Goal: Use online tool/utility: Utilize a website feature to perform a specific function

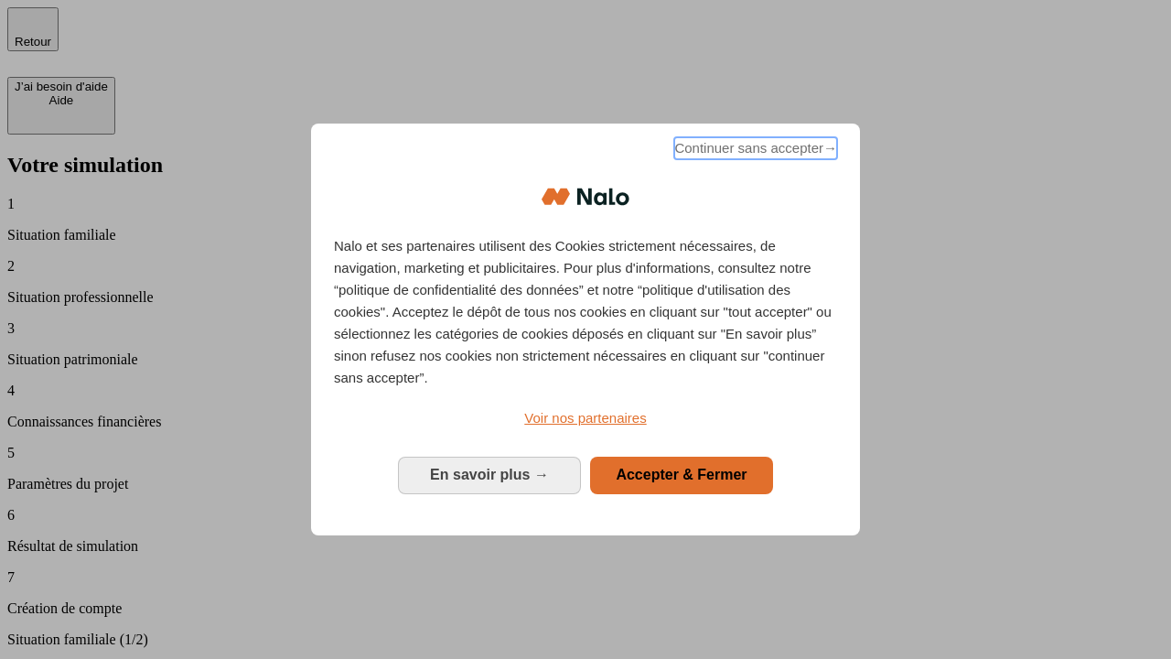
click at [754, 151] on span "Continuer sans accepter →" at bounding box center [755, 148] width 163 height 22
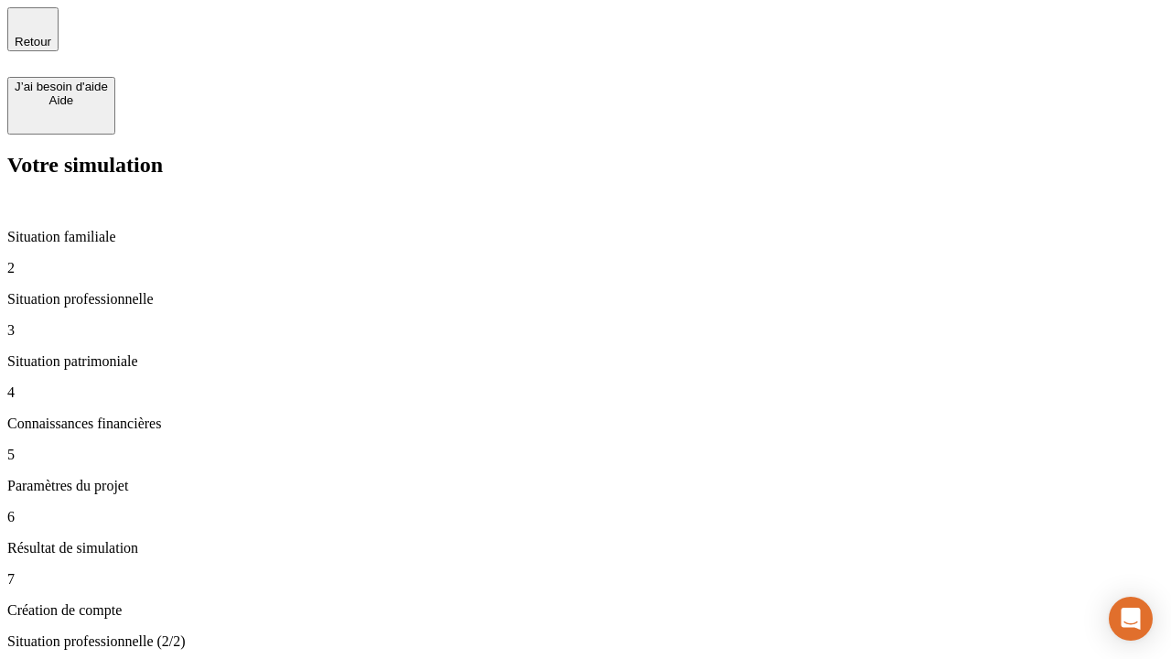
type input "30 000"
type input "1 000"
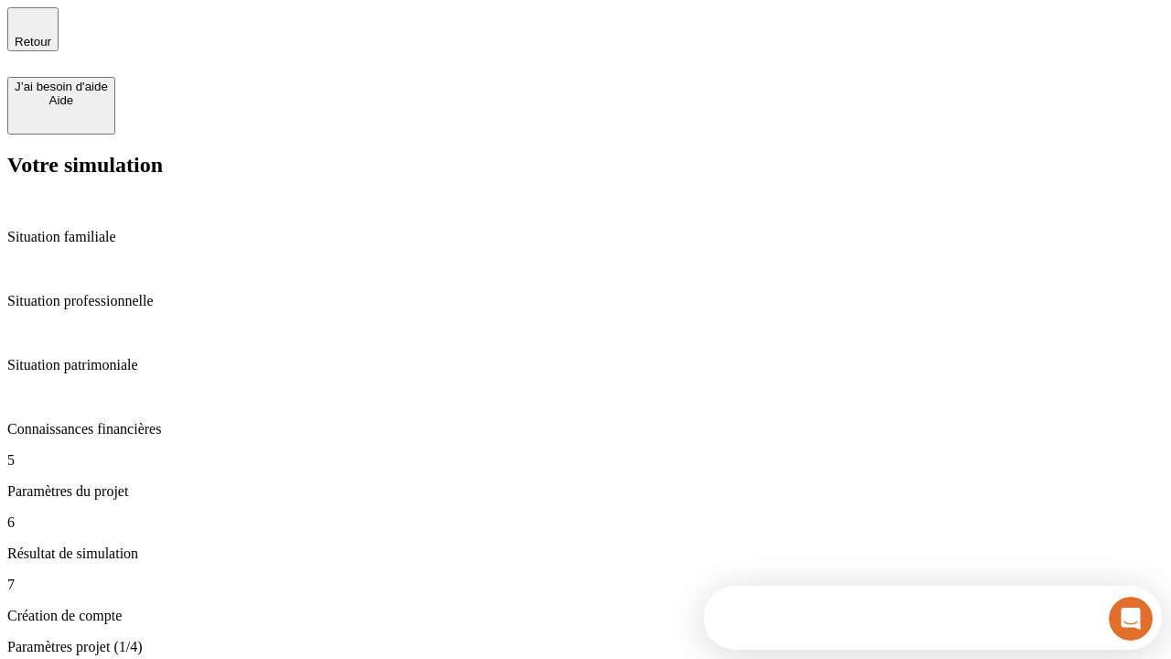
type input "40"
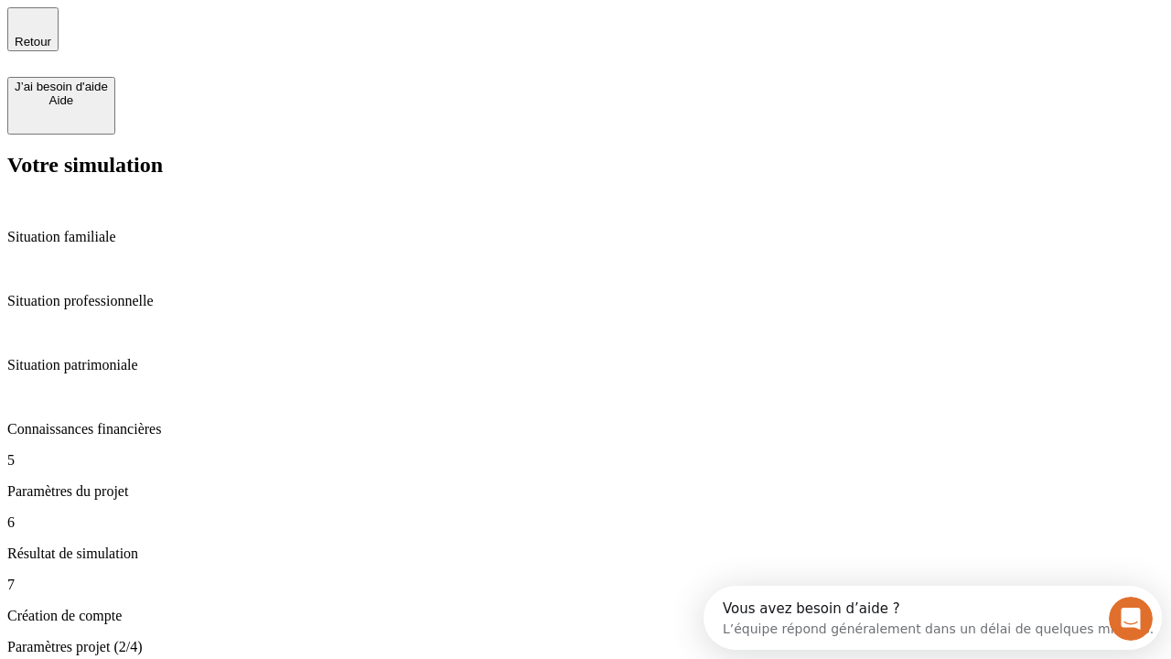
type input "200 000"
type input "640"
